Goal: Browse casually: Explore the website without a specific task or goal

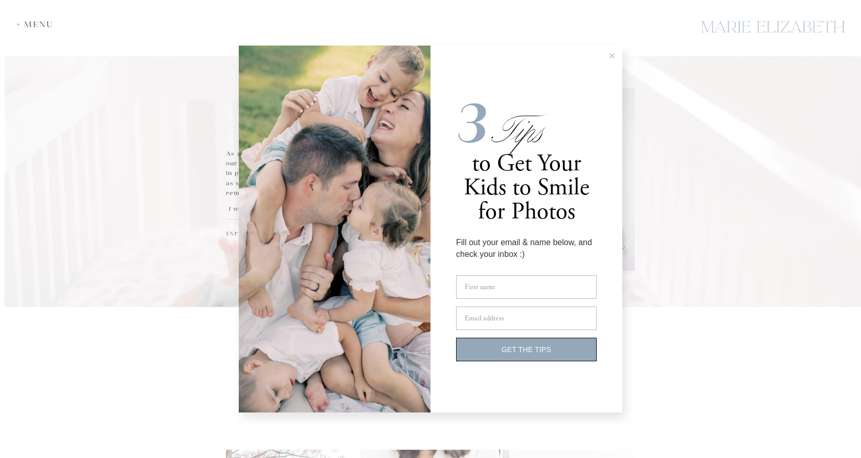
click at [611, 54] on icon at bounding box center [611, 55] width 5 height 5
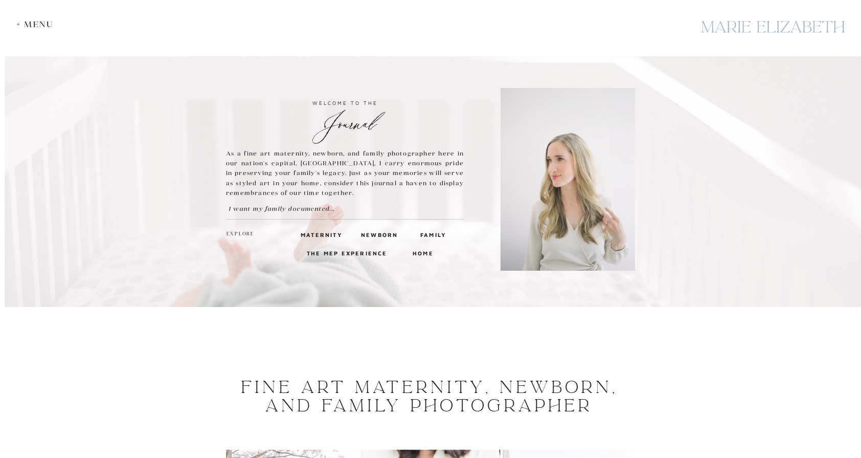
click at [430, 231] on h3 "Family" at bounding box center [432, 234] width 25 height 9
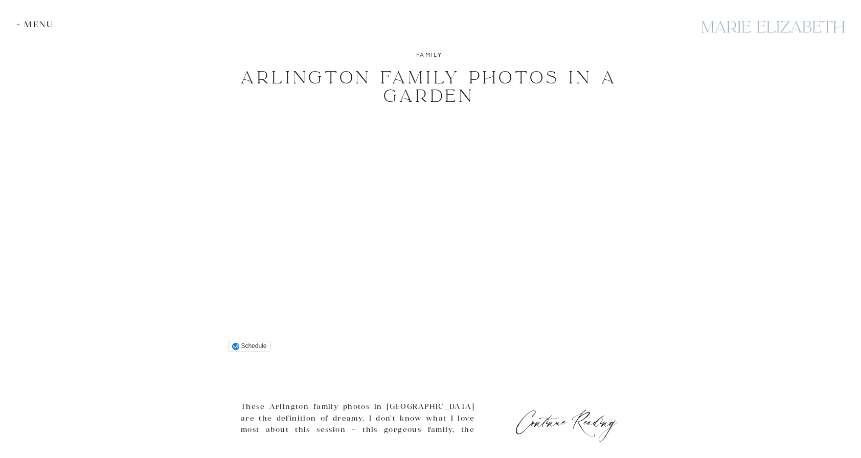
scroll to position [4313, 0]
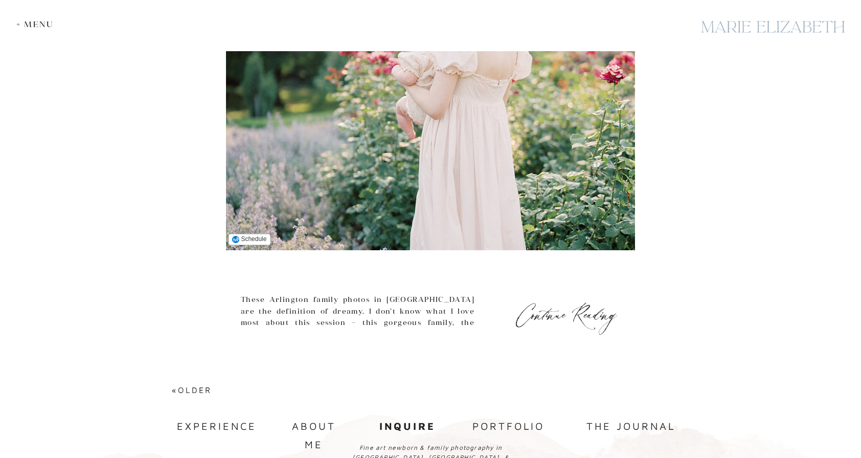
click at [505, 158] on img at bounding box center [430, 140] width 409 height 219
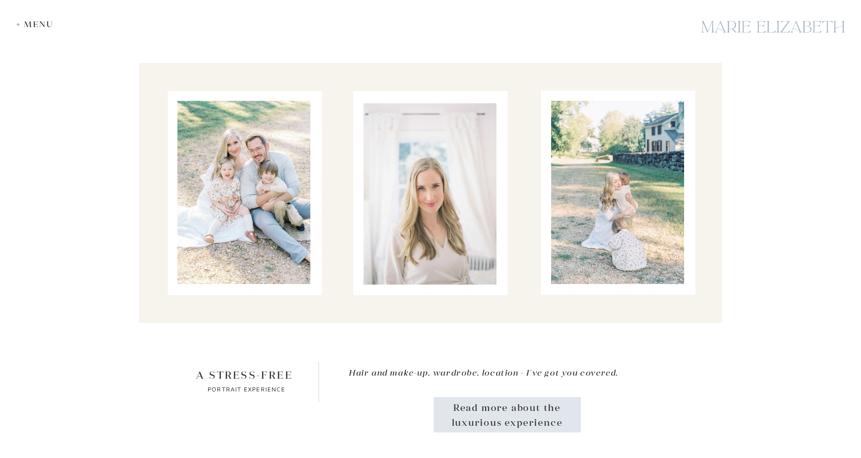
scroll to position [2059, 0]
